Goal: Task Accomplishment & Management: Manage account settings

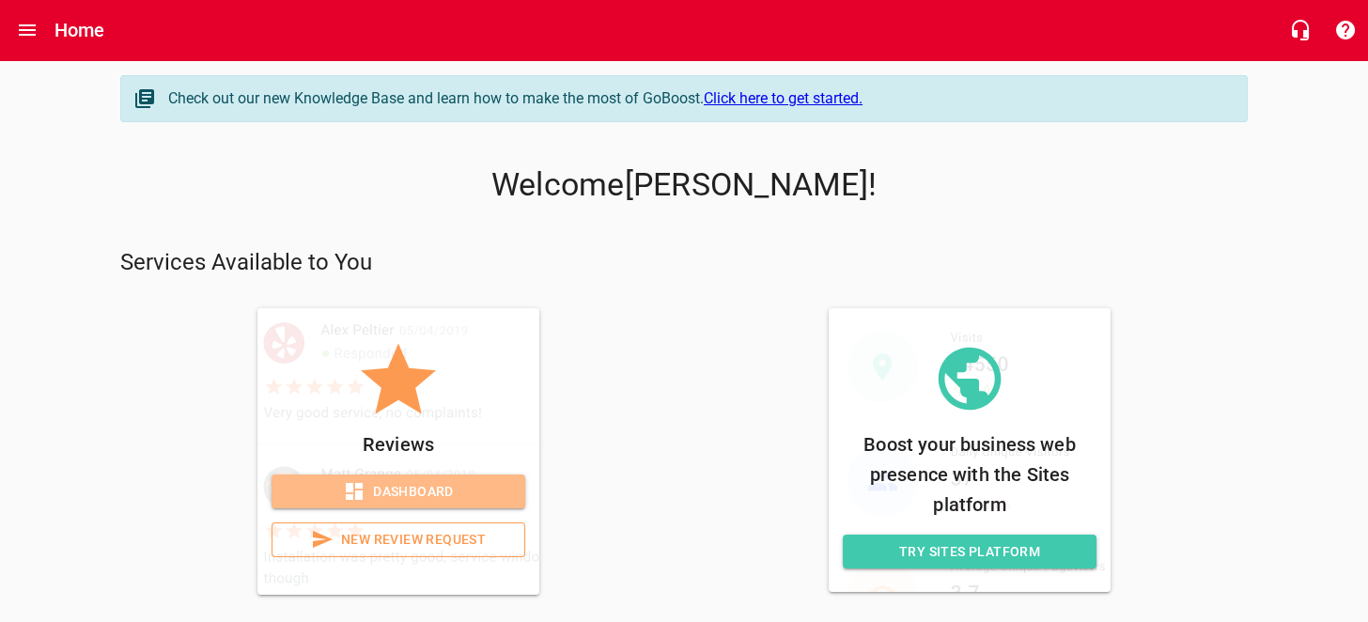
click at [449, 489] on span "Dashboard" at bounding box center [399, 491] width 224 height 23
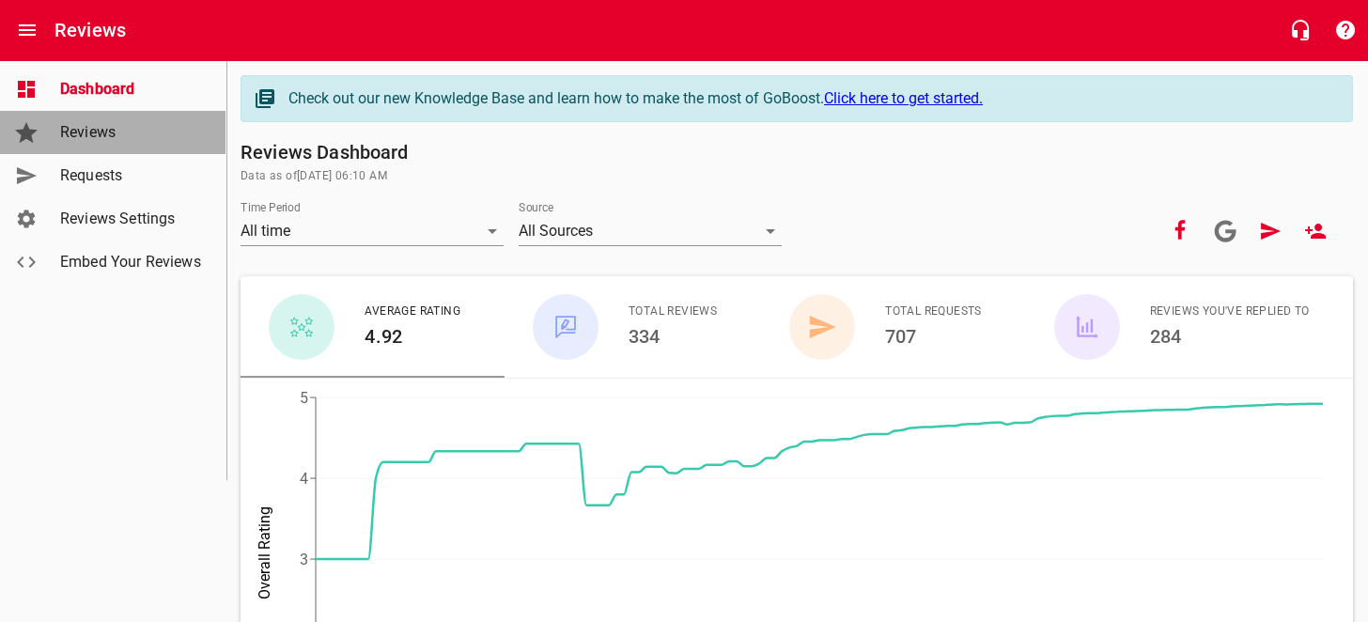
click at [95, 134] on span "Reviews" at bounding box center [131, 132] width 143 height 23
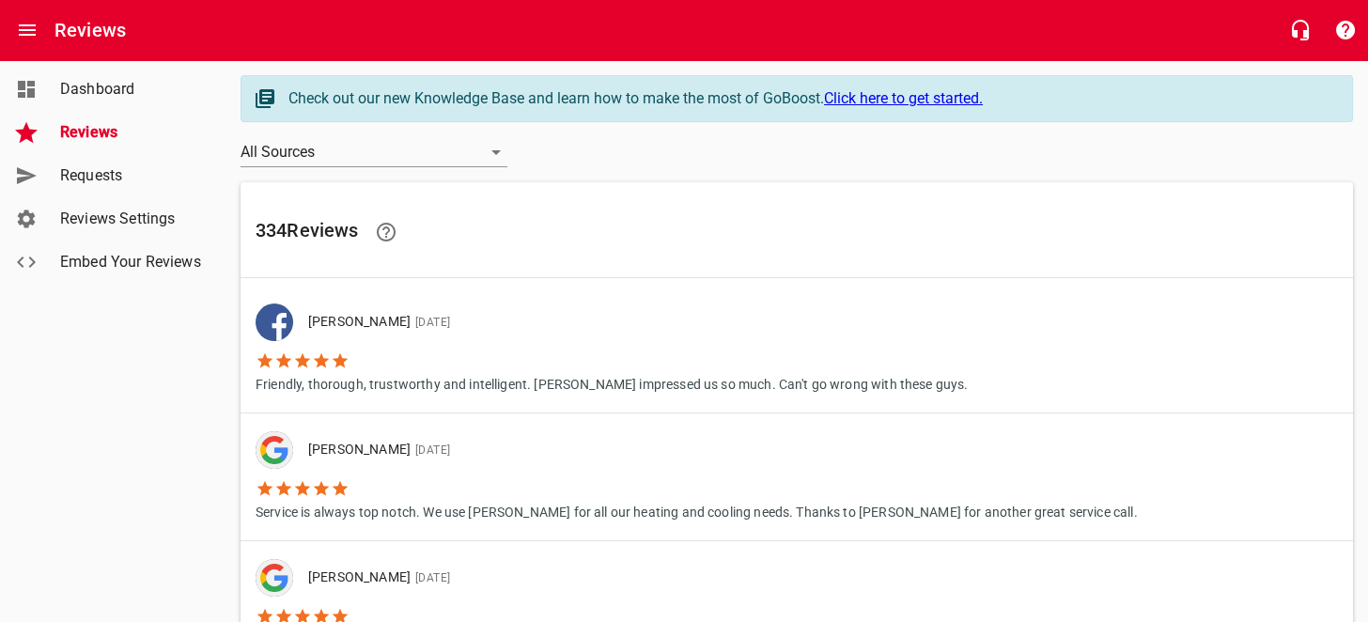
click at [99, 175] on span "Requests" at bounding box center [131, 175] width 143 height 23
